Goal: Transaction & Acquisition: Purchase product/service

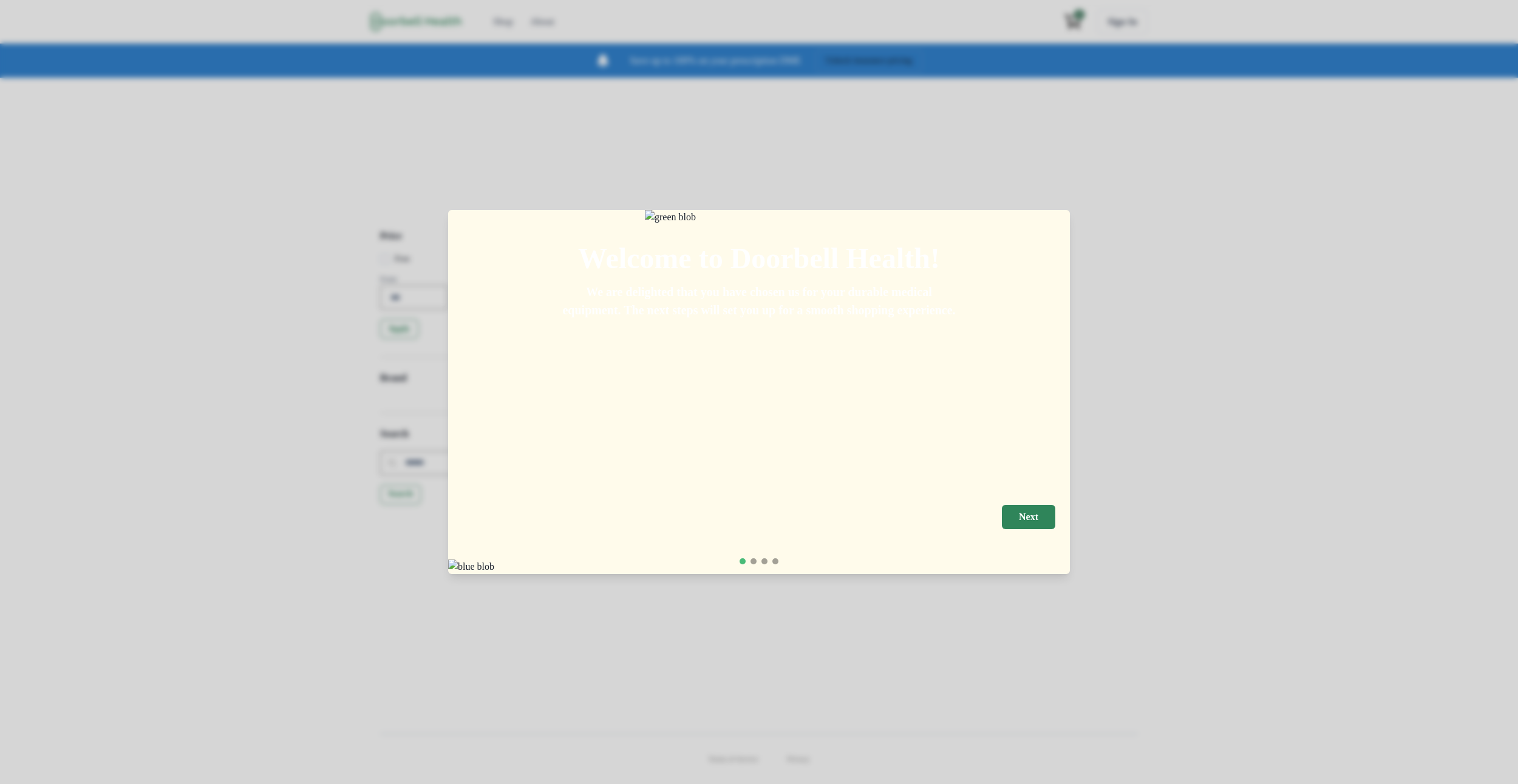
click at [907, 319] on p "We are delighted that you have chosen us for your durable medical equipment. Th…" at bounding box center [759, 301] width 399 height 36
click at [1053, 522] on button "Next" at bounding box center [1028, 518] width 53 height 25
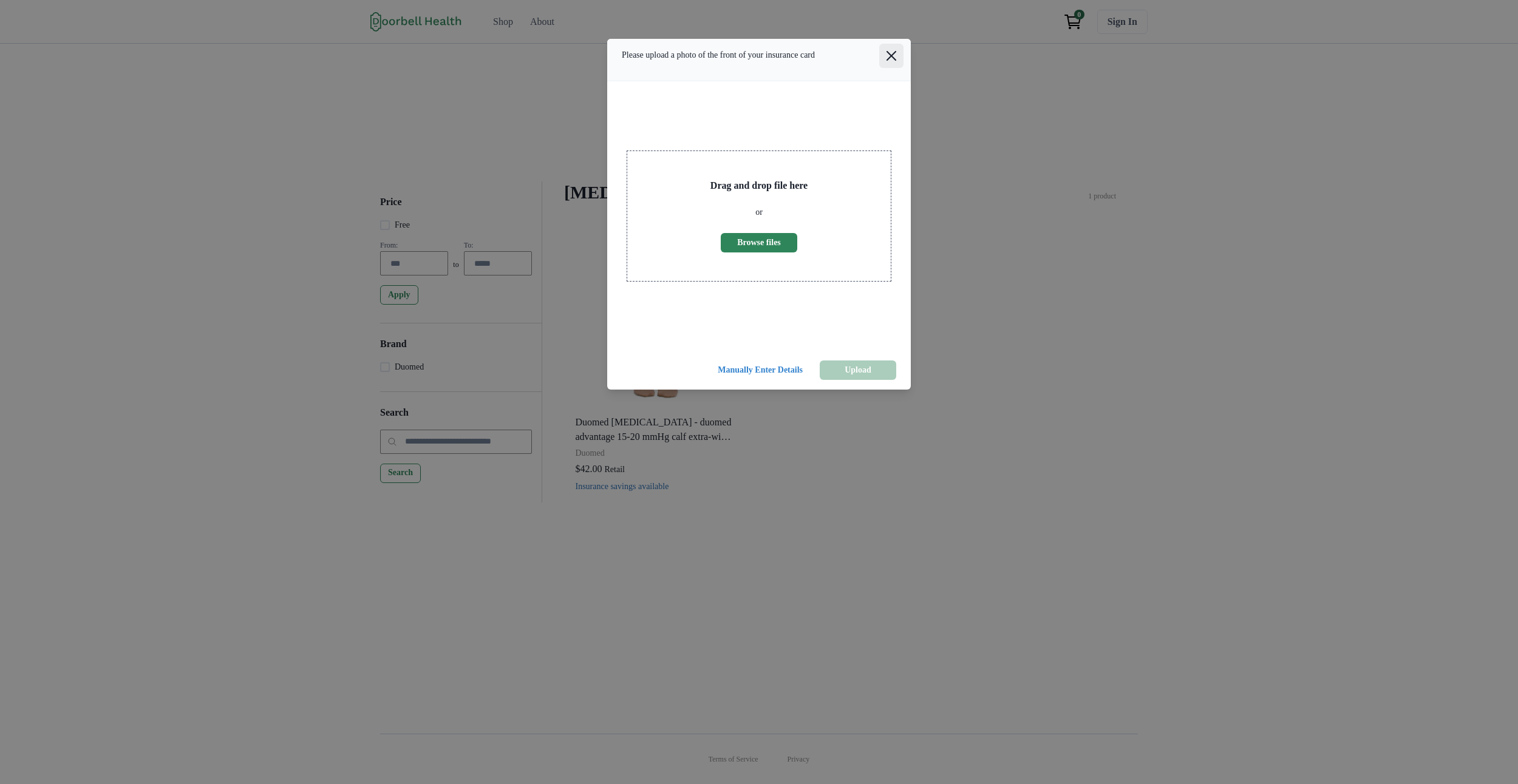
click at [892, 61] on icon "Close" at bounding box center [891, 55] width 10 height 10
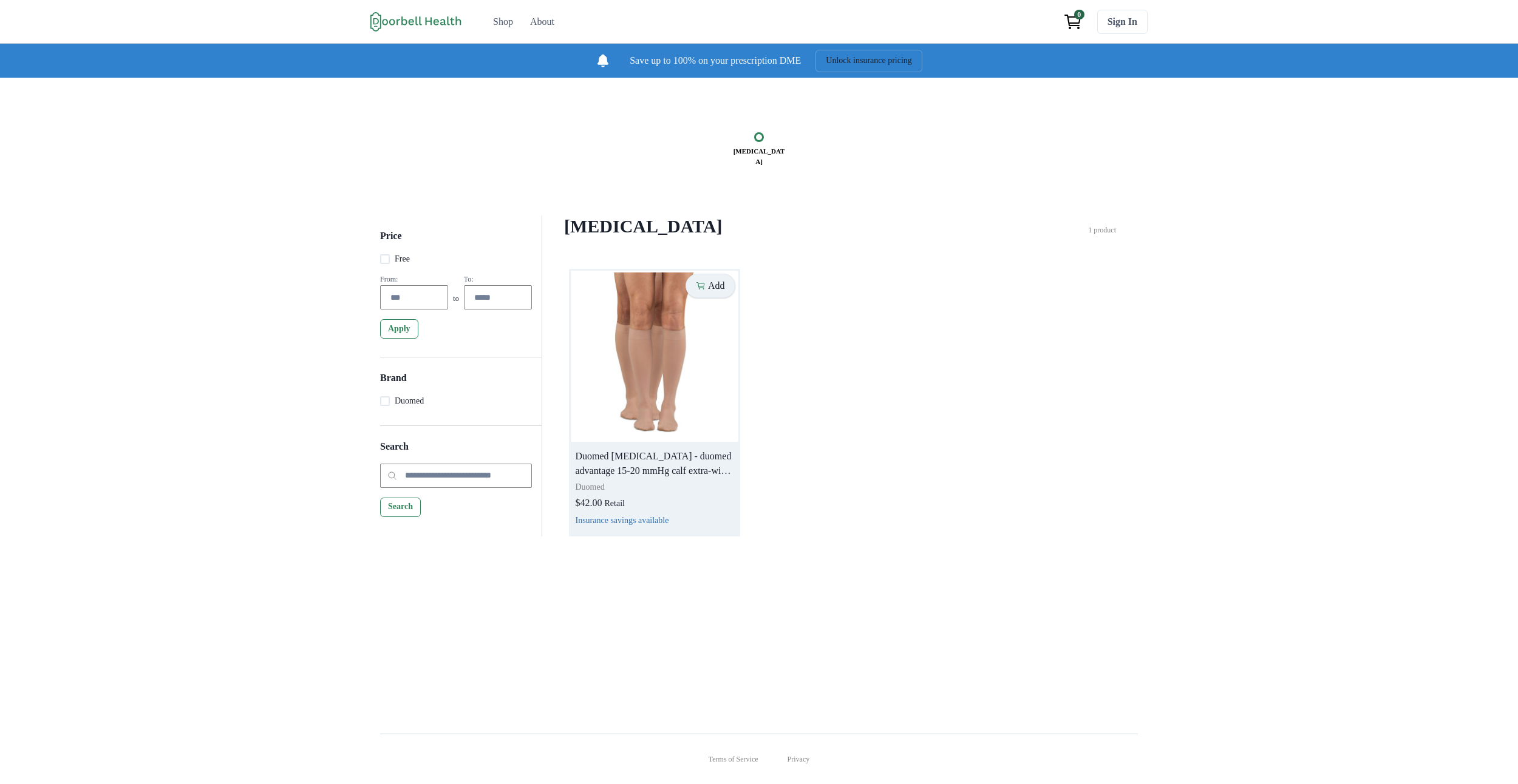
click at [708, 292] on p "Add" at bounding box center [716, 285] width 17 height 12
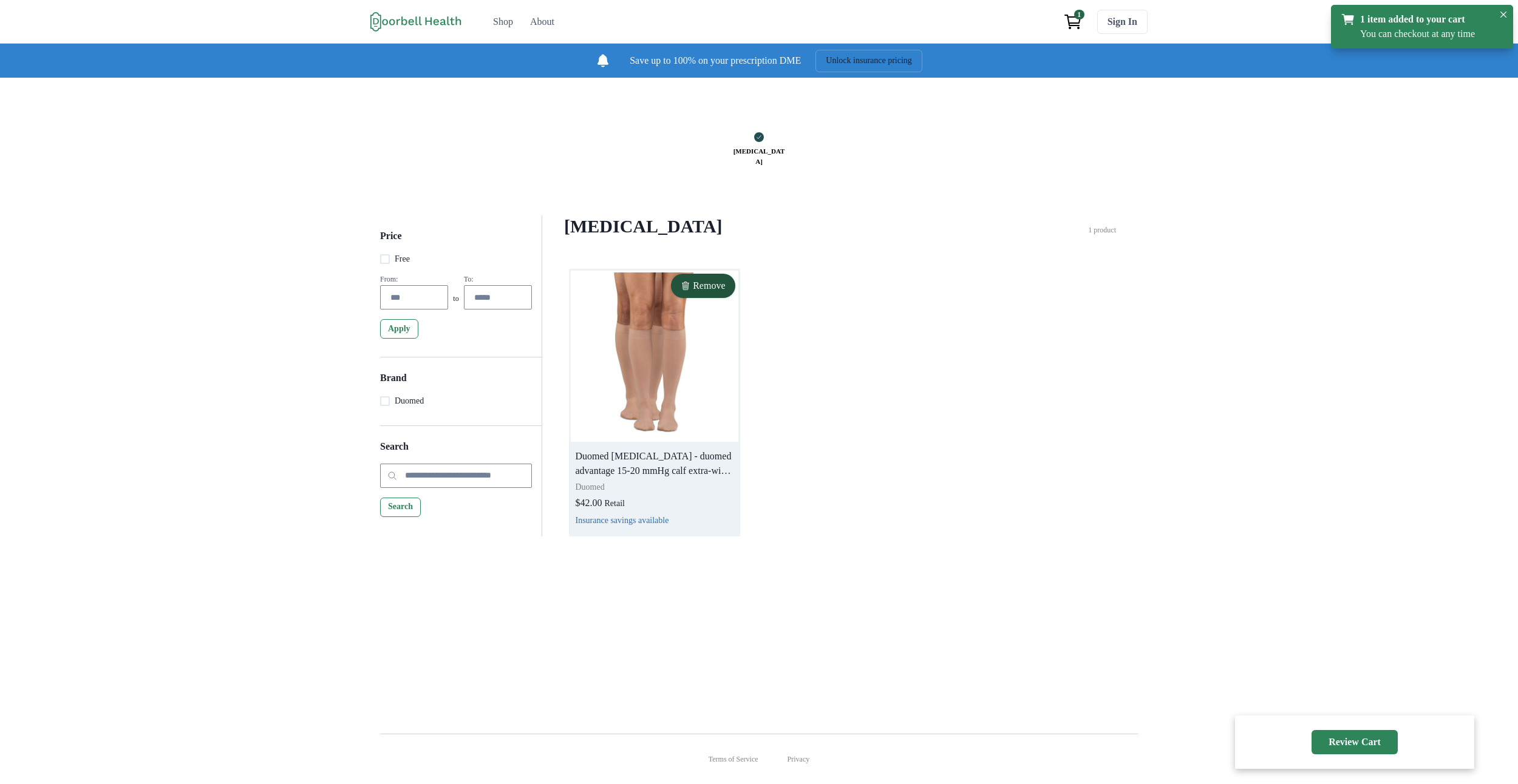
click at [826, 302] on div "Remove Duomed Compression Stockings - duomed advantage 15-20 mmHg calf extra-wi…" at bounding box center [839, 403] width 542 height 268
click at [1500, 18] on icon "Close" at bounding box center [1503, 15] width 6 height 6
click at [664, 397] on img at bounding box center [655, 356] width 168 height 172
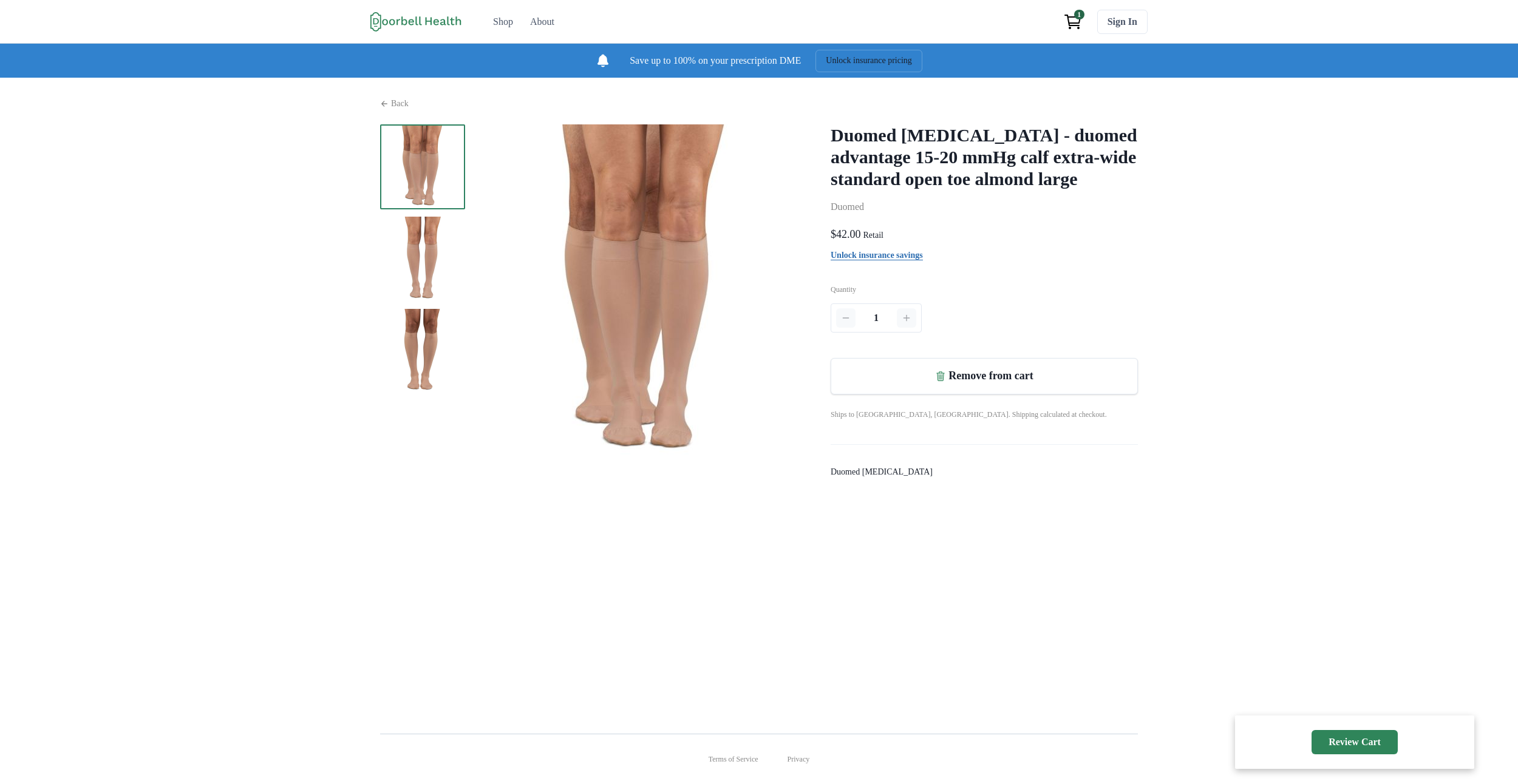
click at [934, 188] on h2 "Duomed Compression Stockings - duomed advantage 15-20 mmHg calf extra-wide stan…" at bounding box center [983, 157] width 307 height 65
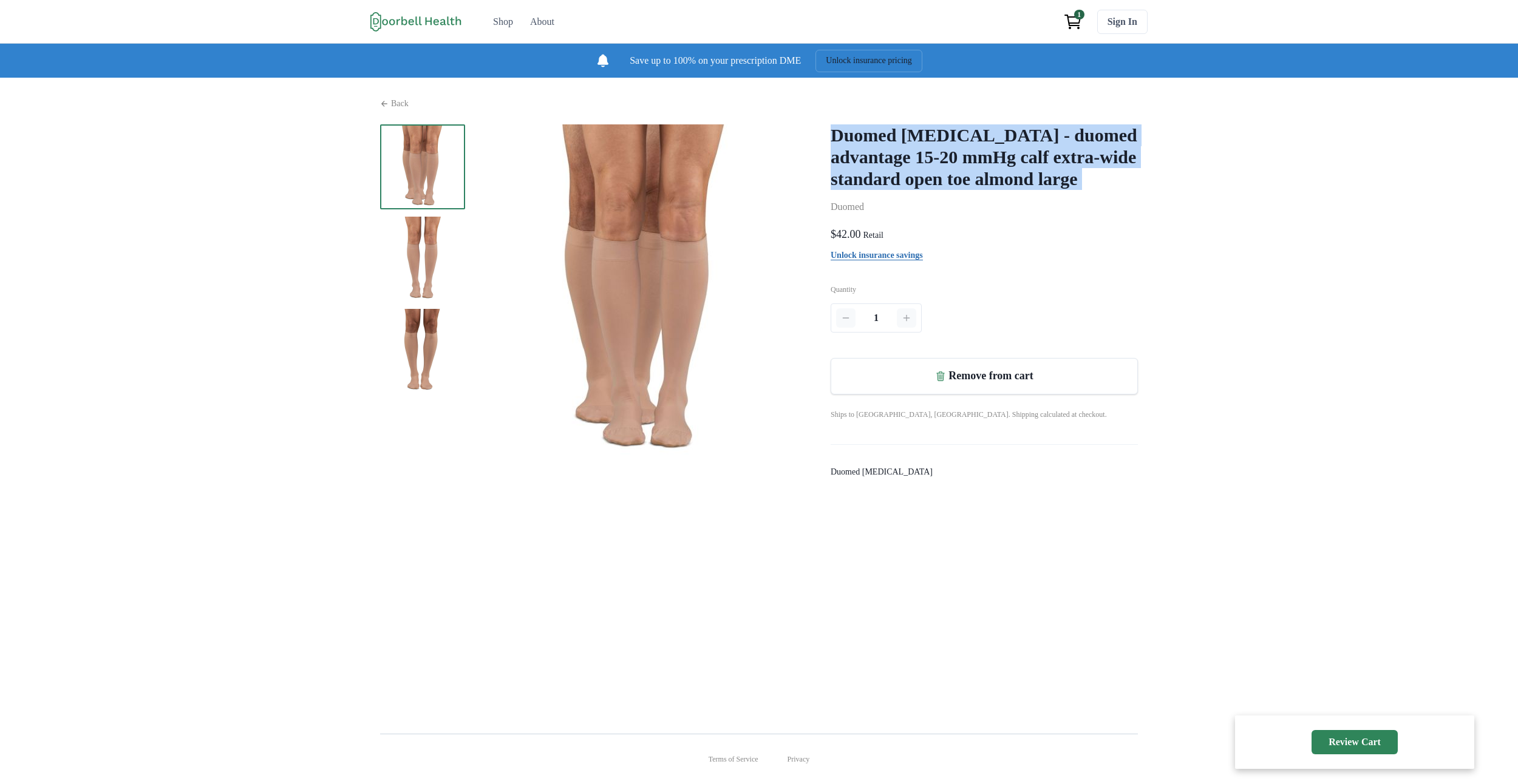
click at [934, 188] on h2 "Duomed Compression Stockings - duomed advantage 15-20 mmHg calf extra-wide stan…" at bounding box center [983, 157] width 307 height 65
click at [380, 271] on img at bounding box center [422, 259] width 85 height 85
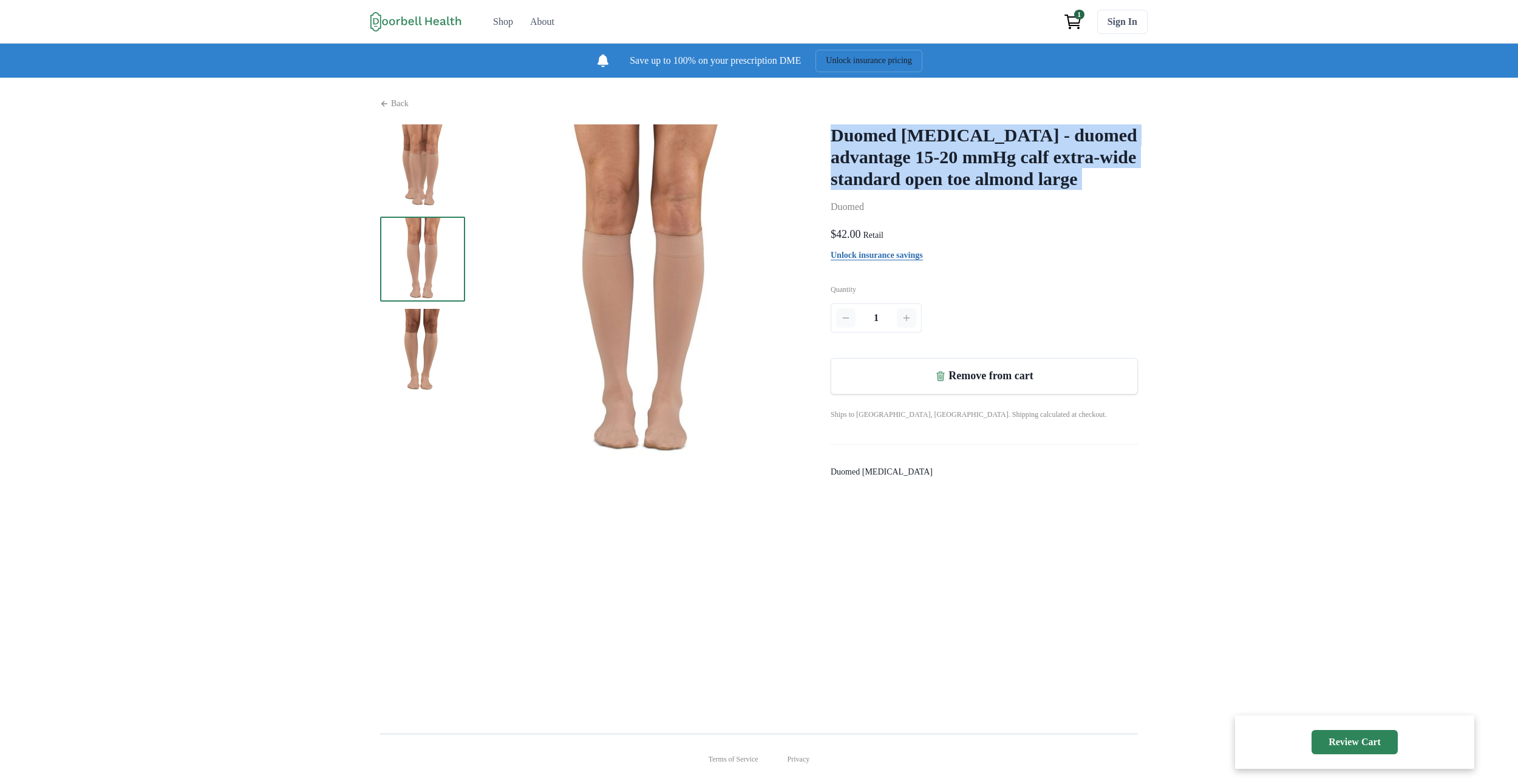
click at [409, 177] on img at bounding box center [422, 167] width 85 height 85
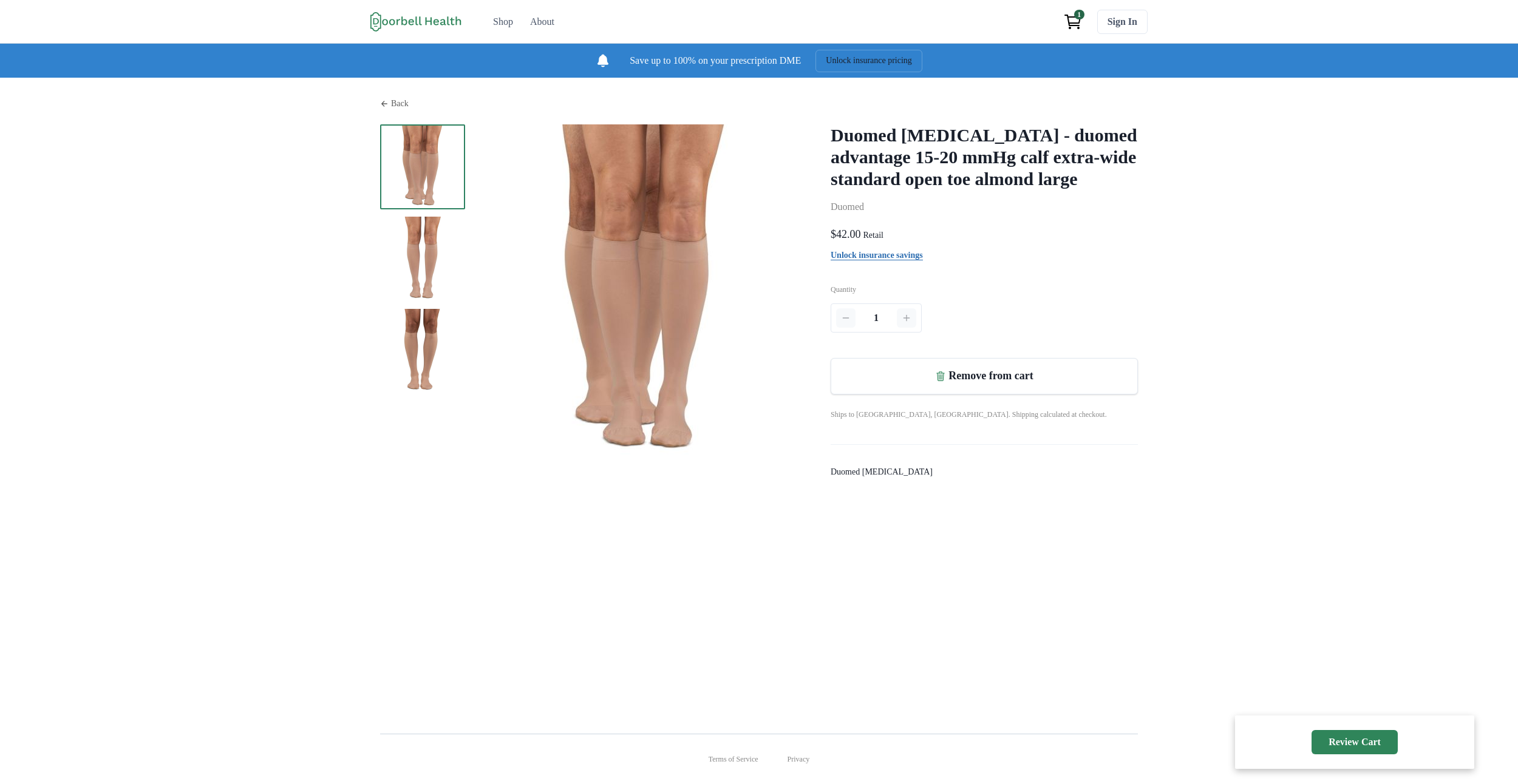
click at [391, 110] on p "Back" at bounding box center [399, 103] width 18 height 13
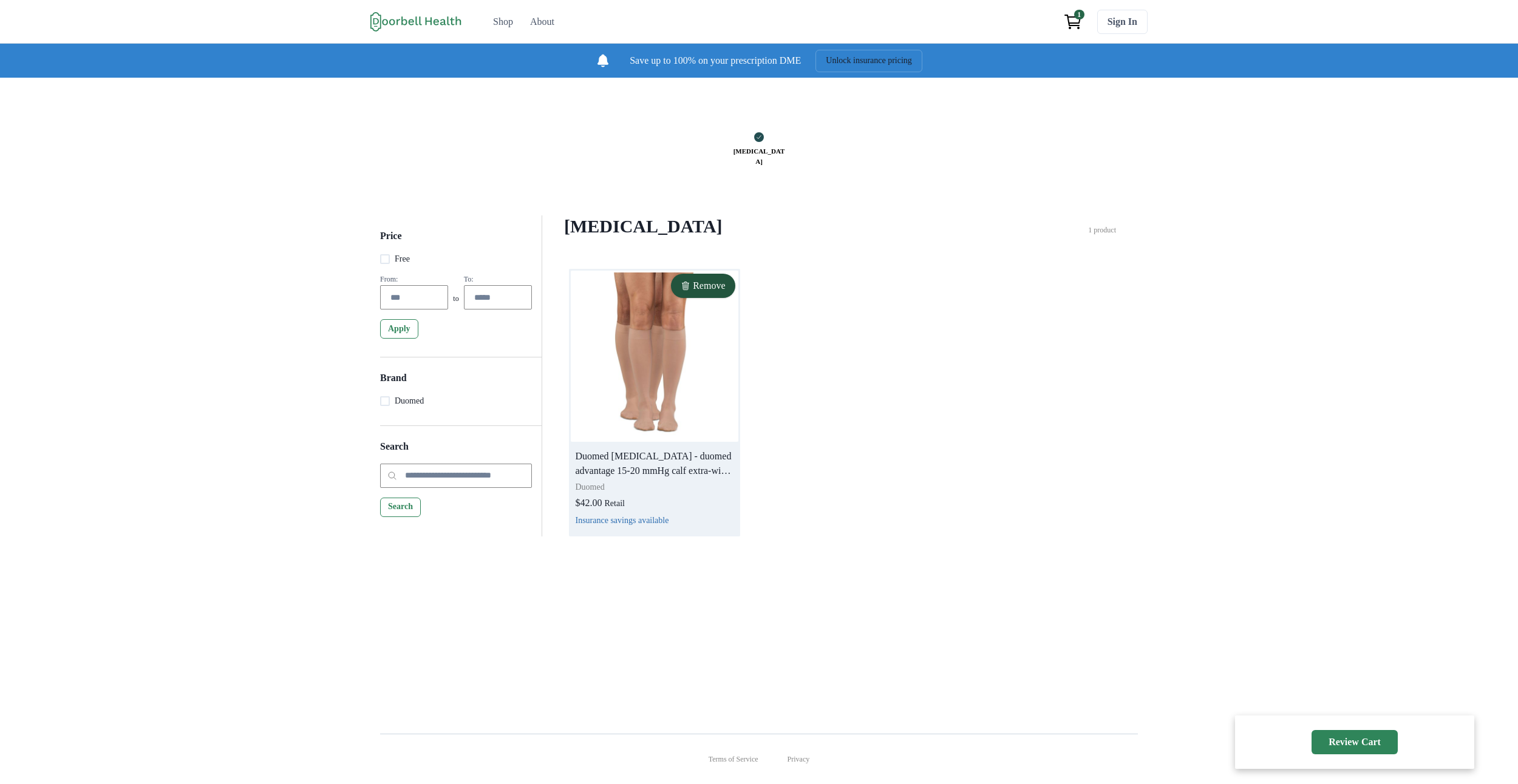
click at [659, 382] on img at bounding box center [655, 356] width 168 height 172
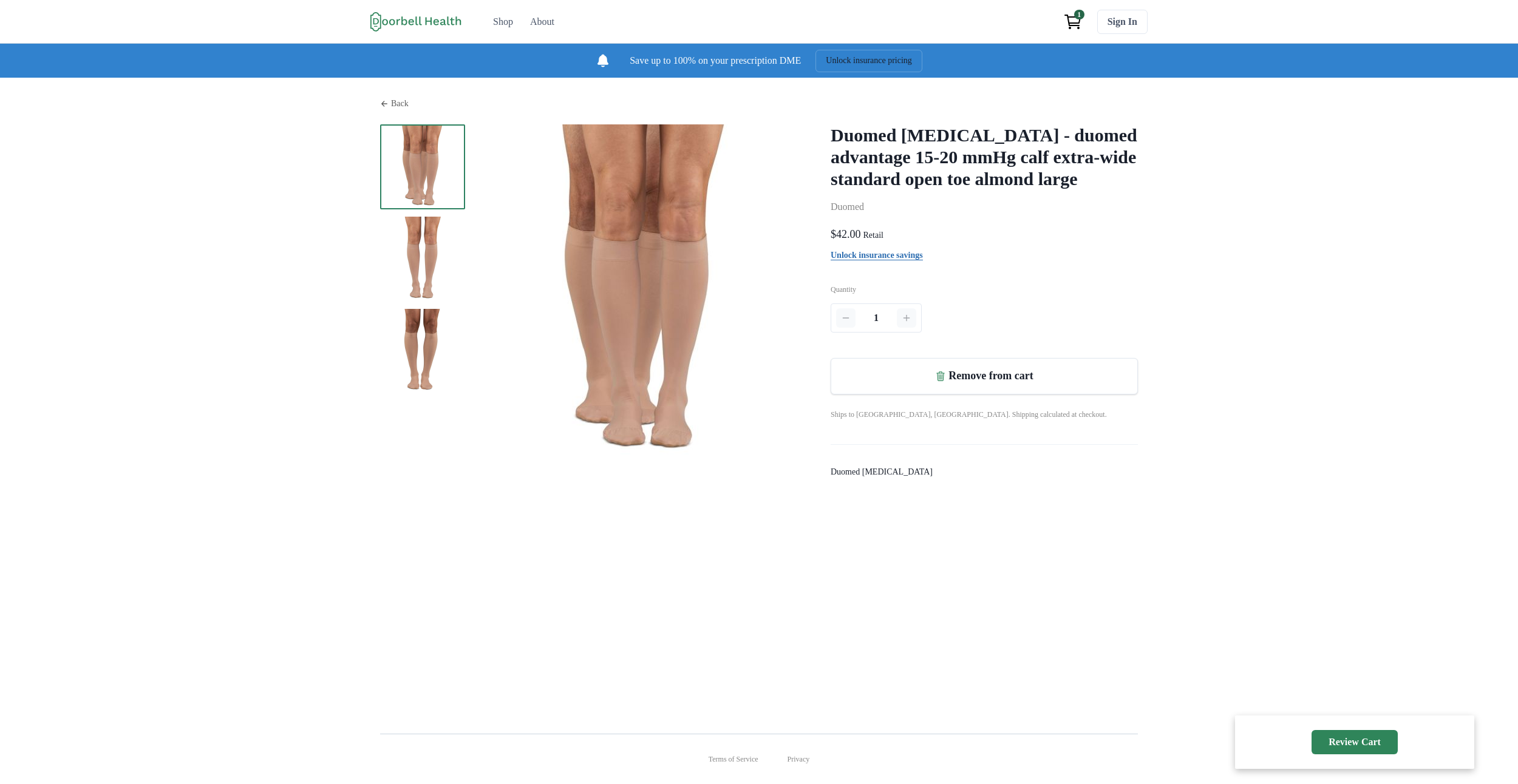
click at [380, 108] on icon at bounding box center [384, 103] width 8 height 8
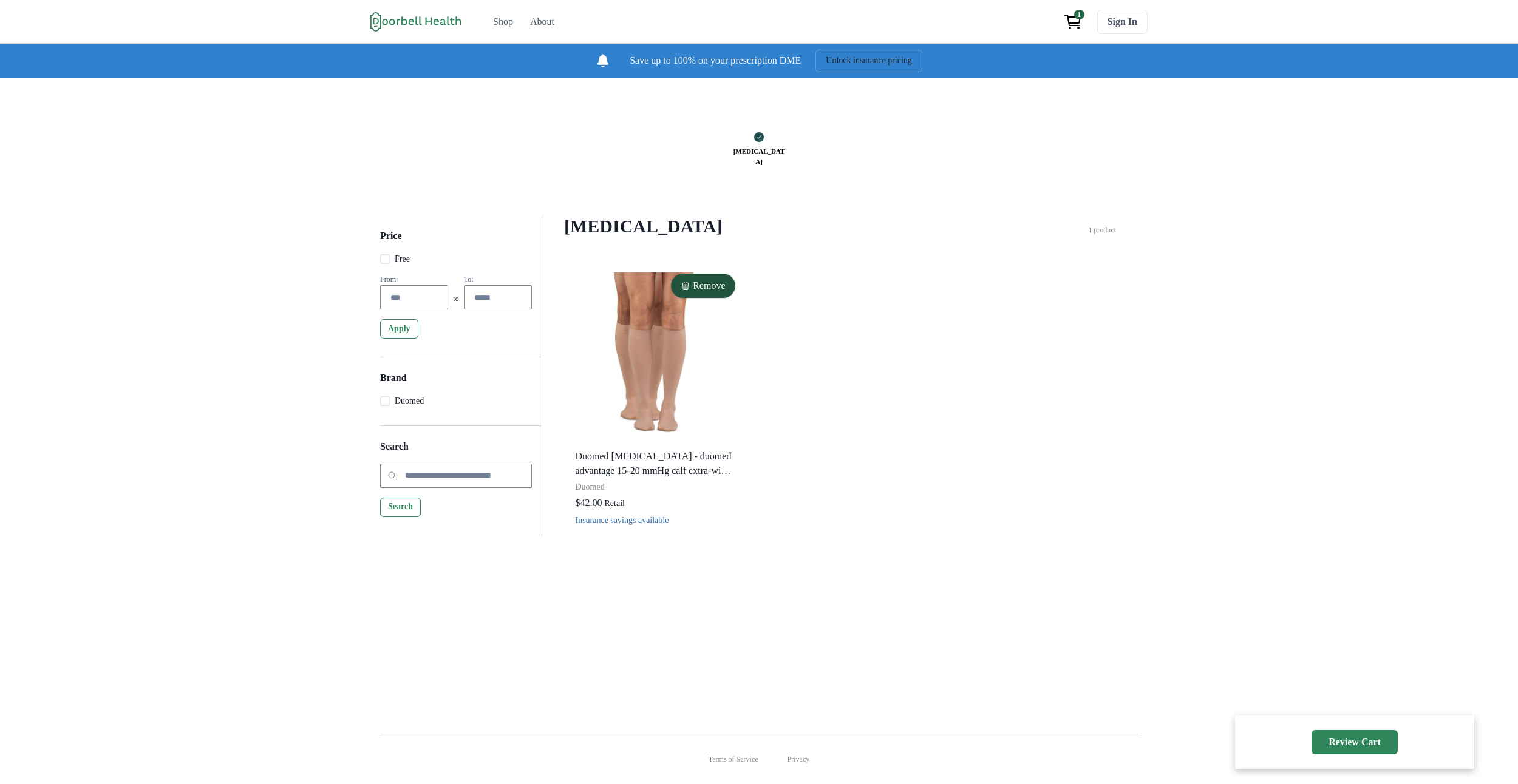
click at [776, 165] on p "Compression Stockings" at bounding box center [759, 156] width 61 height 28
click at [1116, 235] on p "1 product" at bounding box center [1102, 230] width 28 height 11
click at [1331, 749] on button "Review Cart" at bounding box center [1354, 742] width 86 height 25
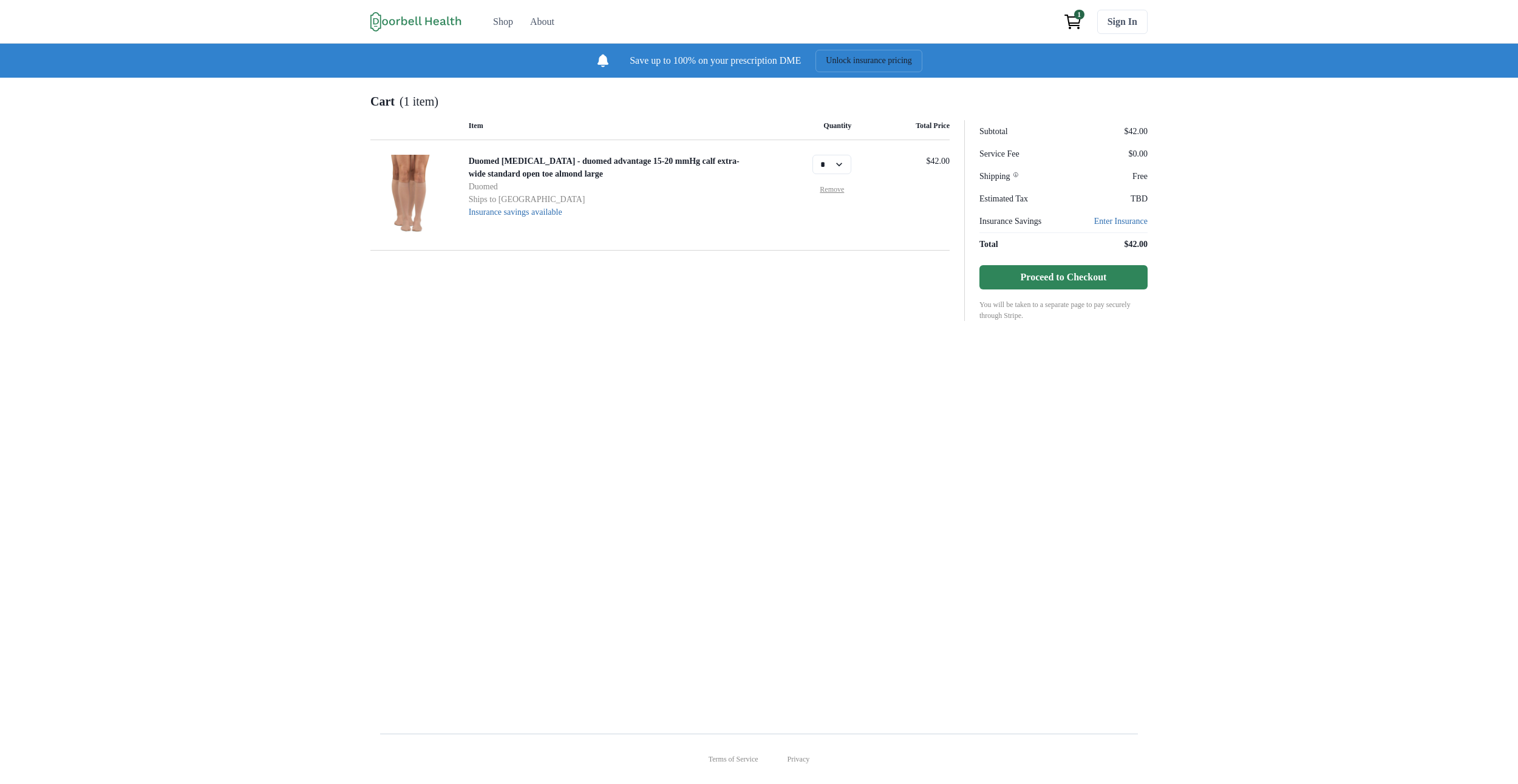
click at [1104, 289] on button "Proceed to Checkout" at bounding box center [1063, 278] width 168 height 25
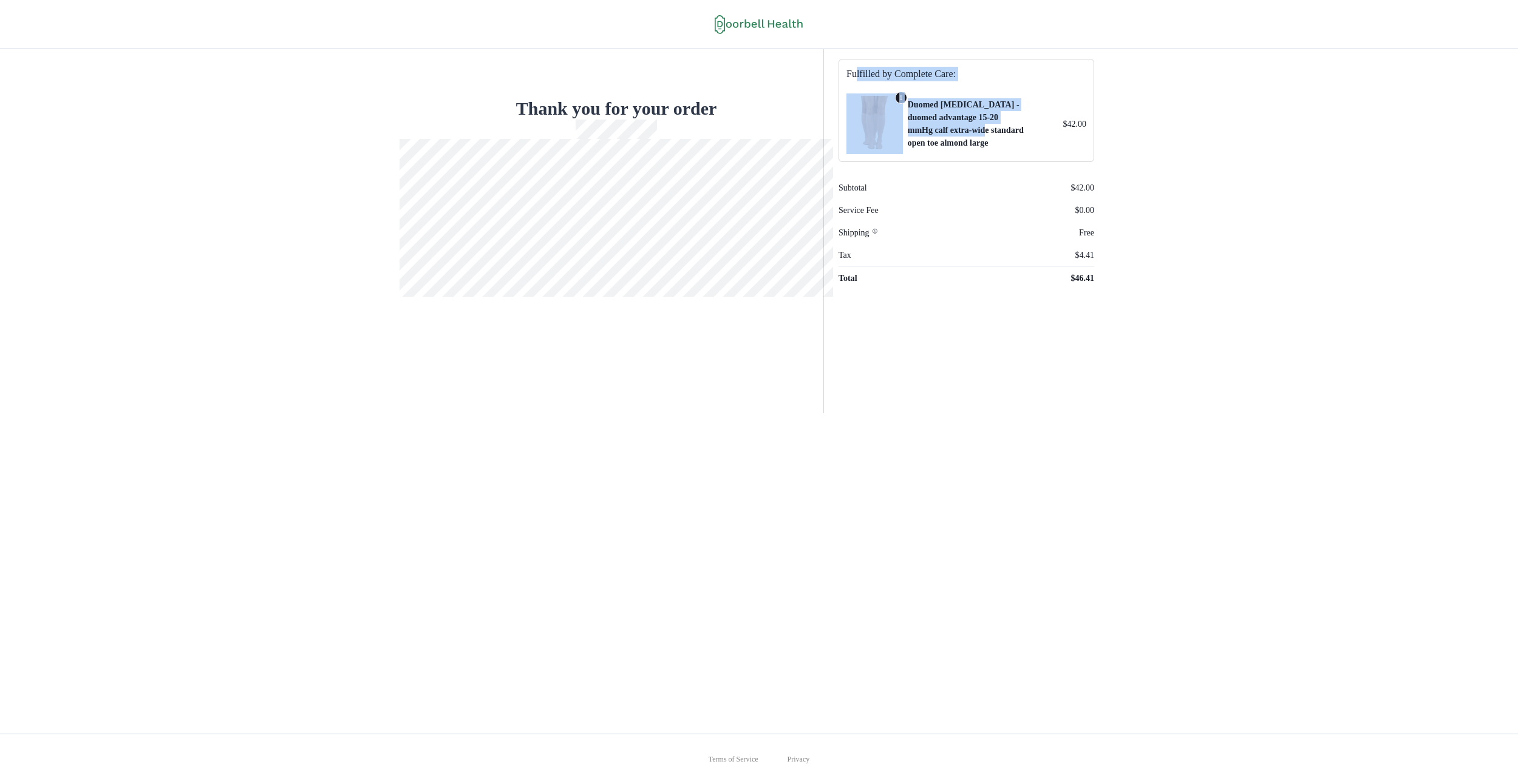
drag, startPoint x: 973, startPoint y: 127, endPoint x: 856, endPoint y: 73, distance: 128.9
click at [858, 73] on div "Fulfilled by Complete Care: 1 Duomed Compression Stockings - duomed advantage 1…" at bounding box center [966, 111] width 255 height 103
click at [836, 88] on nav "Order Summary Fulfilled by Complete Care: 1 Duomed Compression Stockings - duom…" at bounding box center [959, 231] width 271 height 364
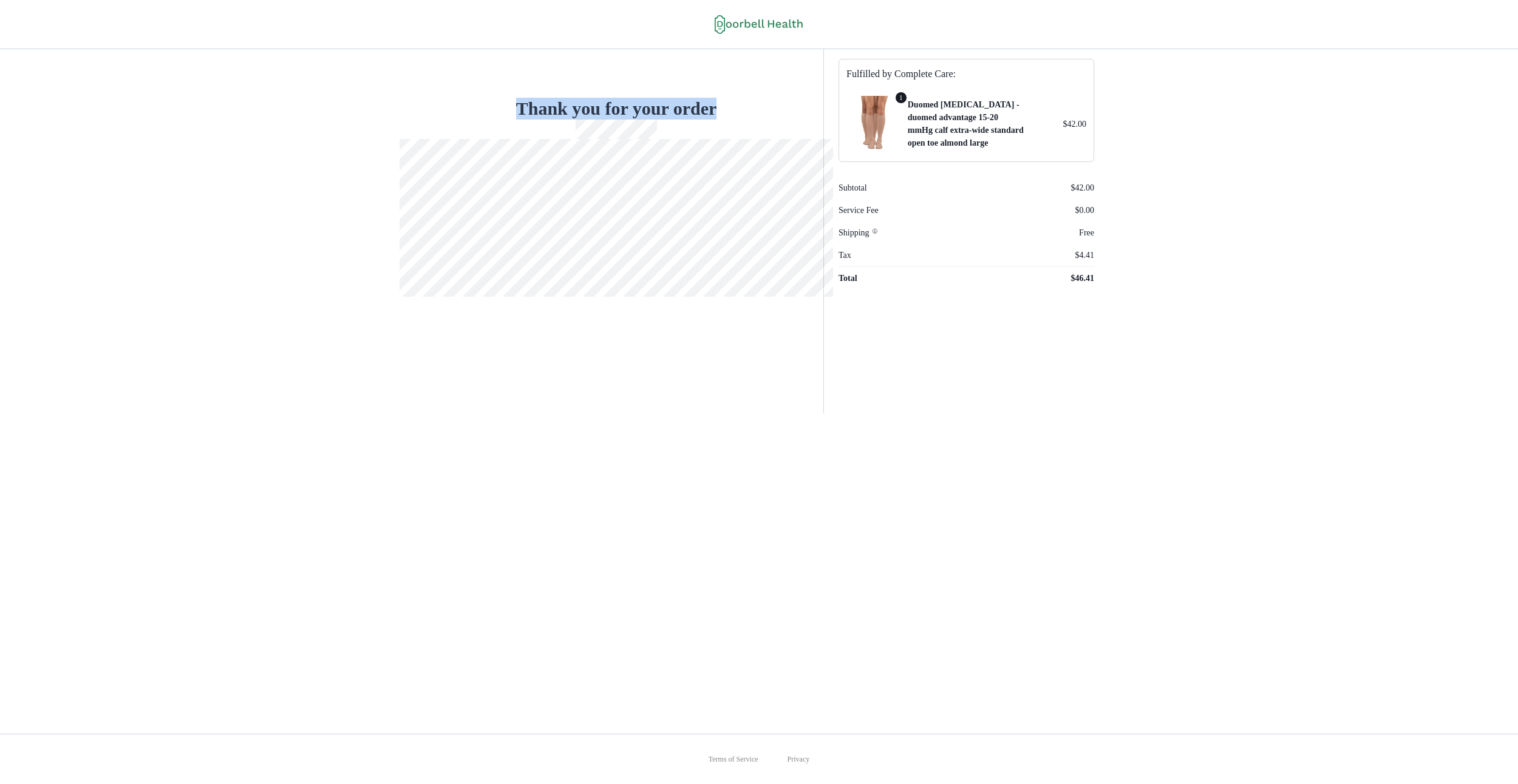
click at [461, 101] on div "Thank you for your order" at bounding box center [616, 173] width 385 height 248
click at [430, 96] on div "Thank you for your order" at bounding box center [616, 173] width 385 height 248
